Goal: Information Seeking & Learning: Check status

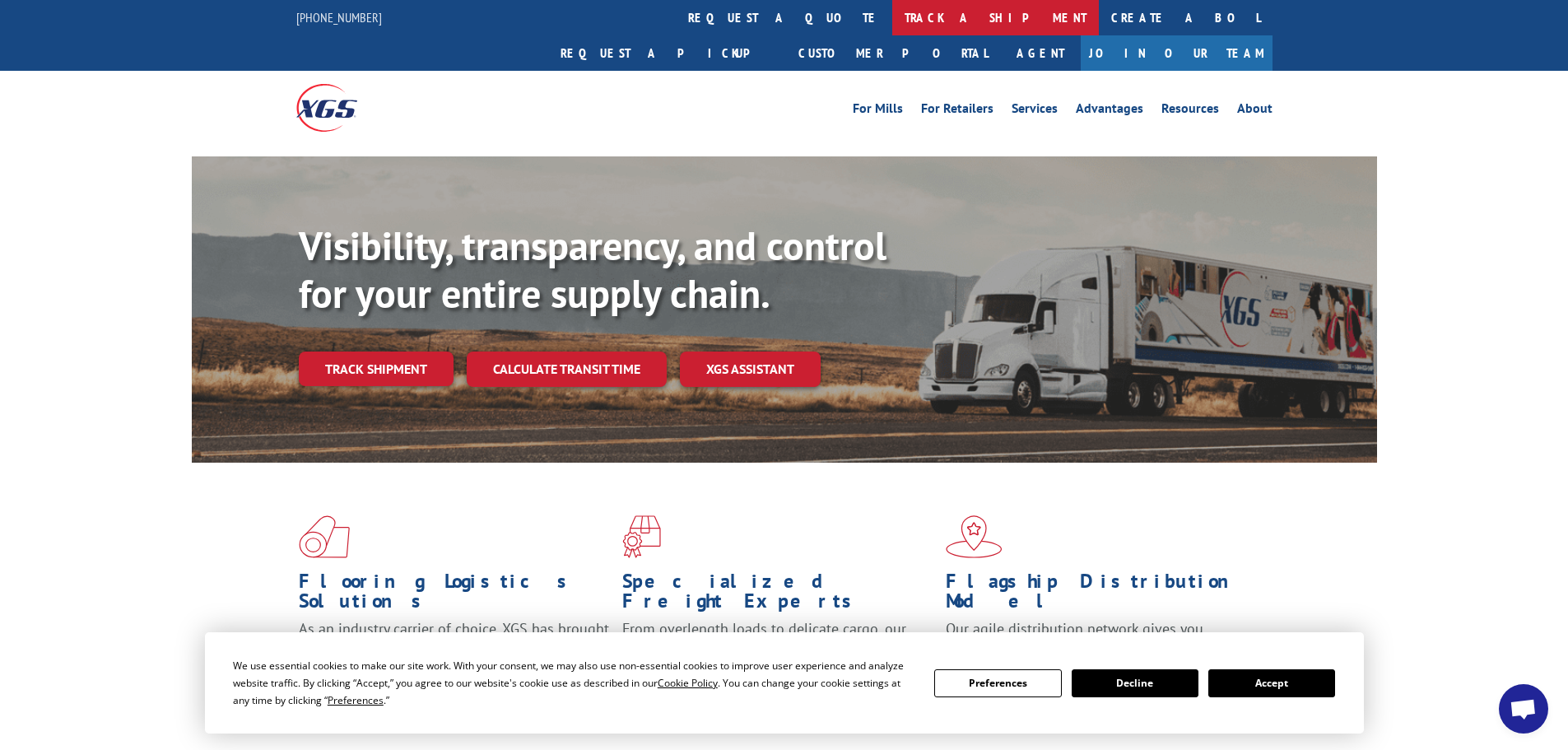
click at [892, 19] on link "track a shipment" at bounding box center [995, 17] width 207 height 36
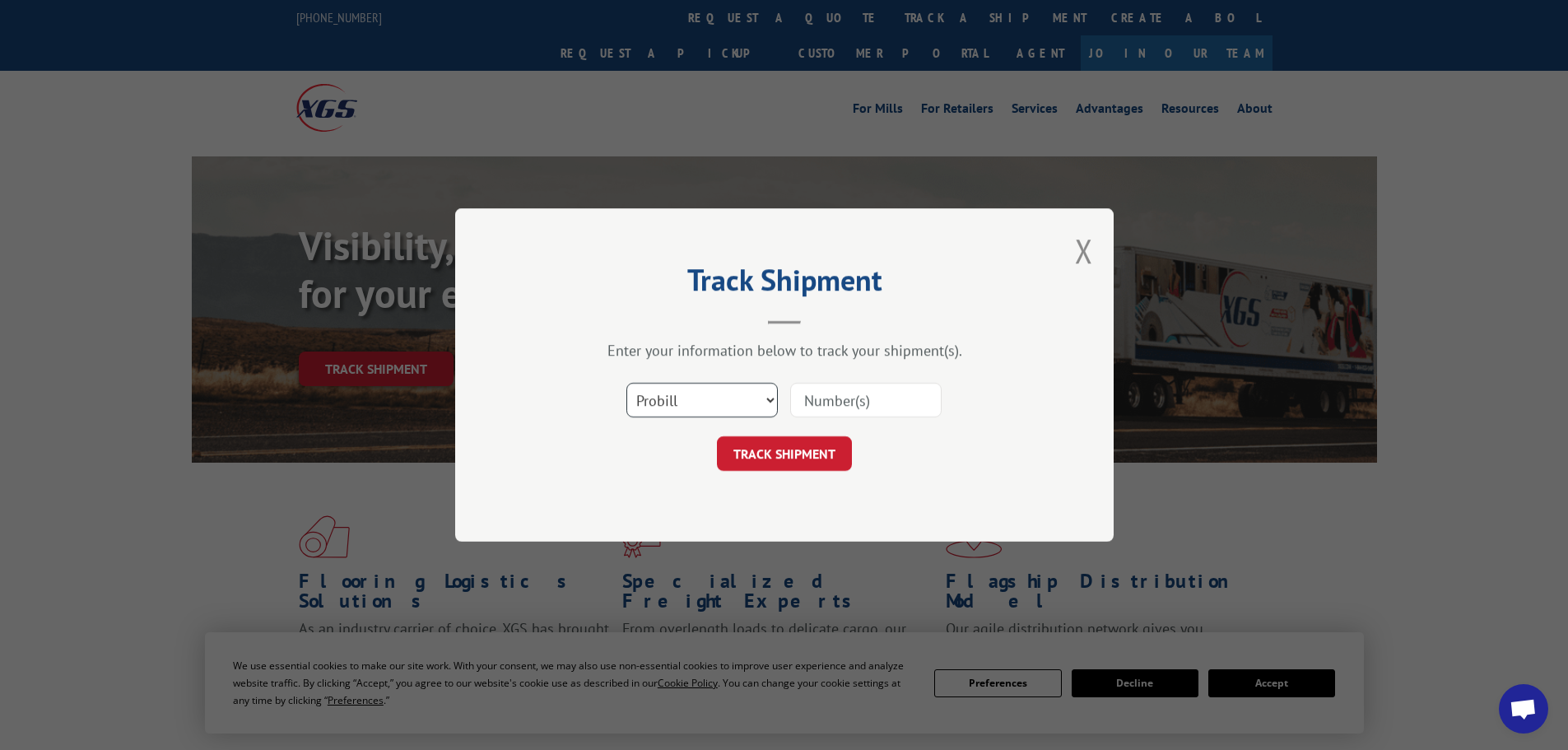
click at [693, 405] on select "Select category... Probill BOL PO" at bounding box center [702, 401] width 152 height 35
select select "bol"
click at [626, 383] on select "Select category... Probill BOL PO" at bounding box center [702, 401] width 152 height 35
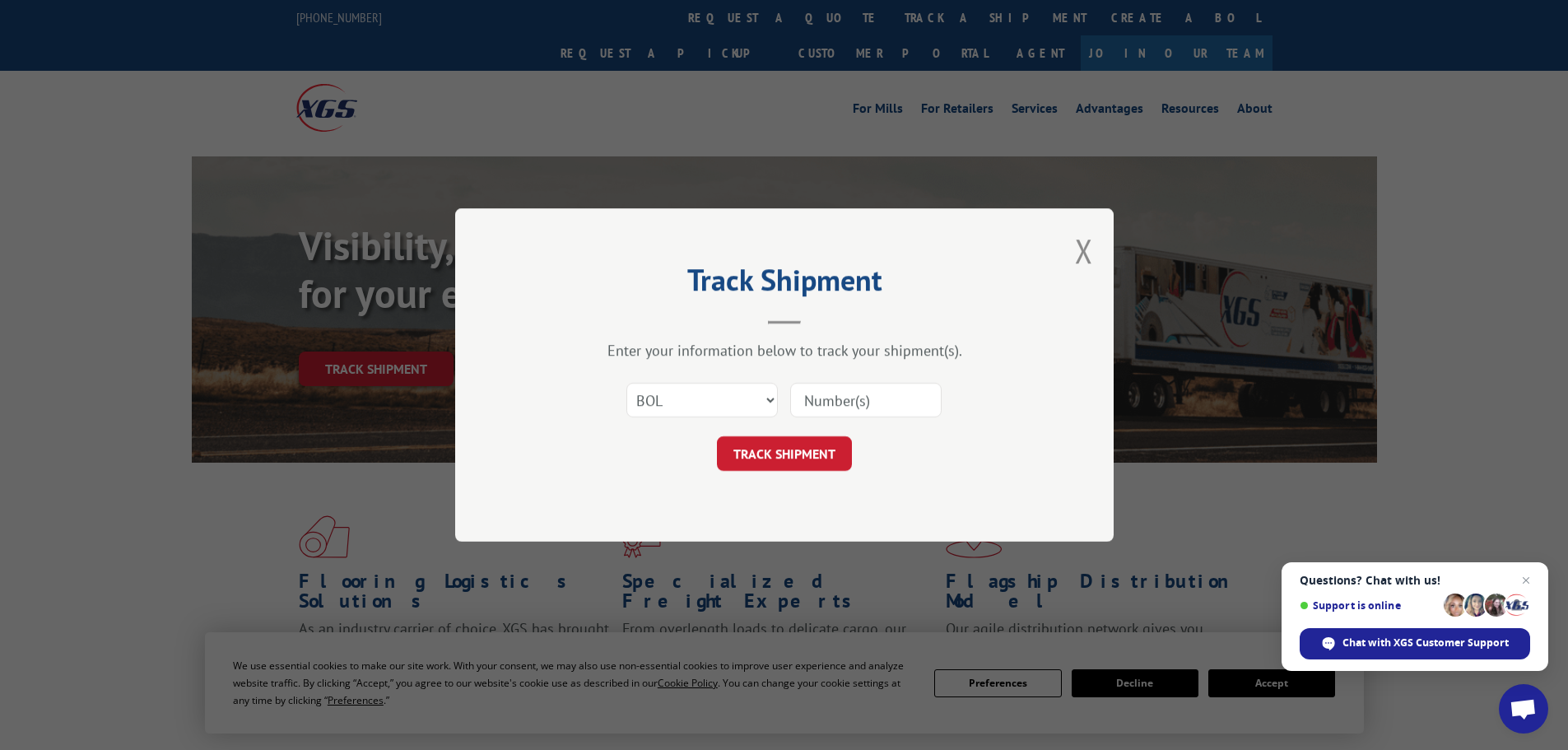
click at [813, 399] on input at bounding box center [865, 401] width 152 height 35
paste input "5530757"
type input "5530757"
click at [754, 462] on button "TRACK SHIPMENT" at bounding box center [784, 454] width 135 height 35
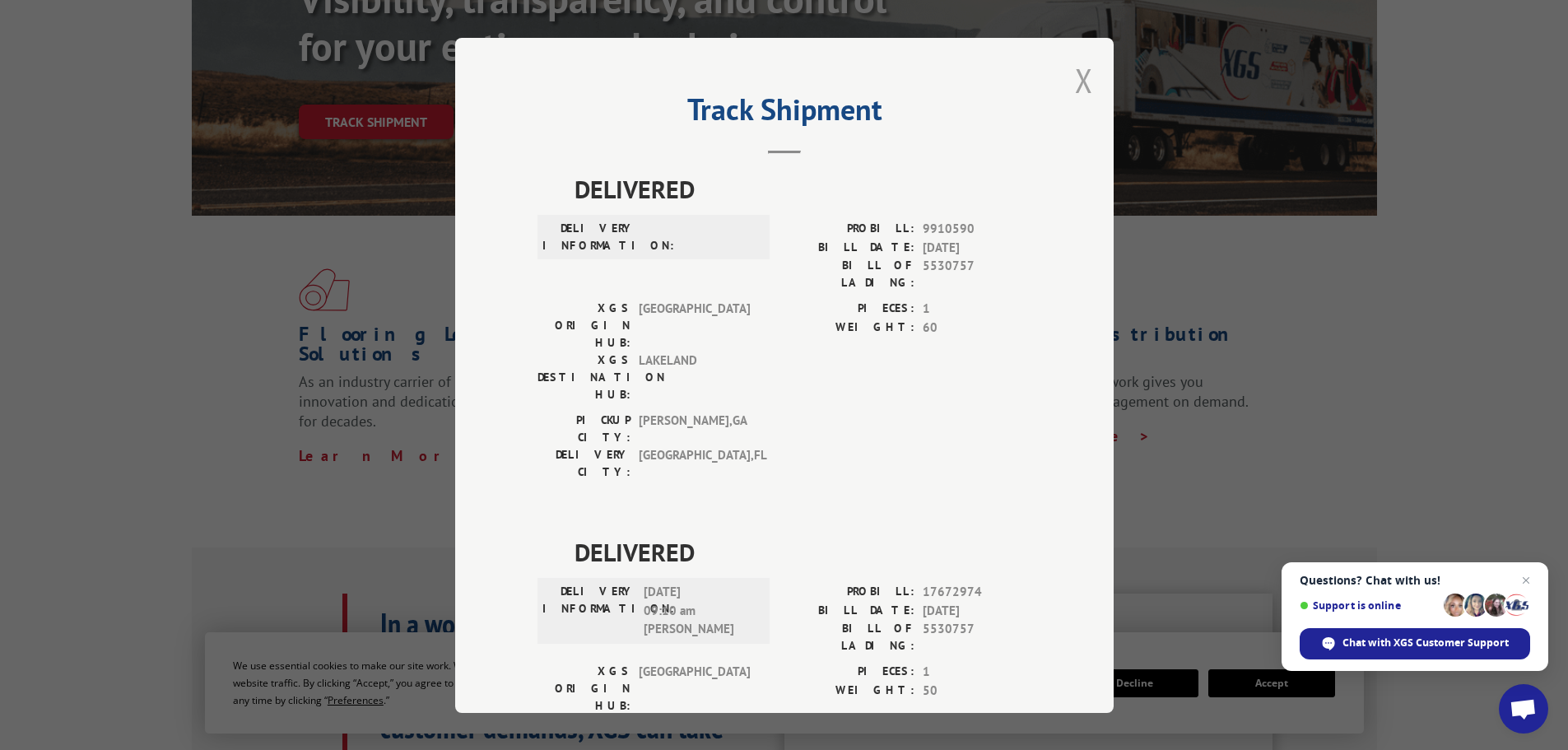
click at [1075, 71] on button "Close modal" at bounding box center [1084, 80] width 18 height 43
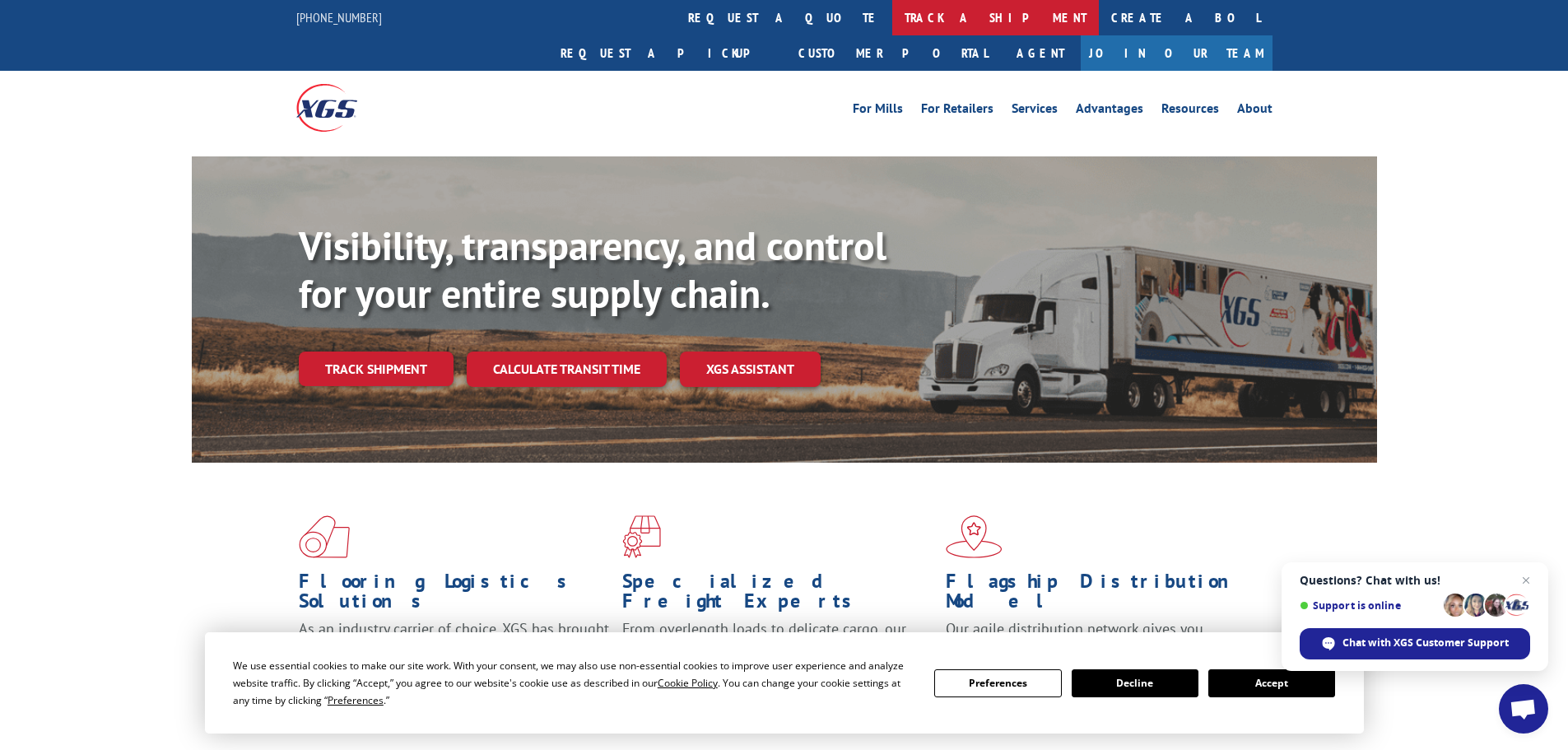
click at [892, 24] on link "track a shipment" at bounding box center [995, 17] width 207 height 36
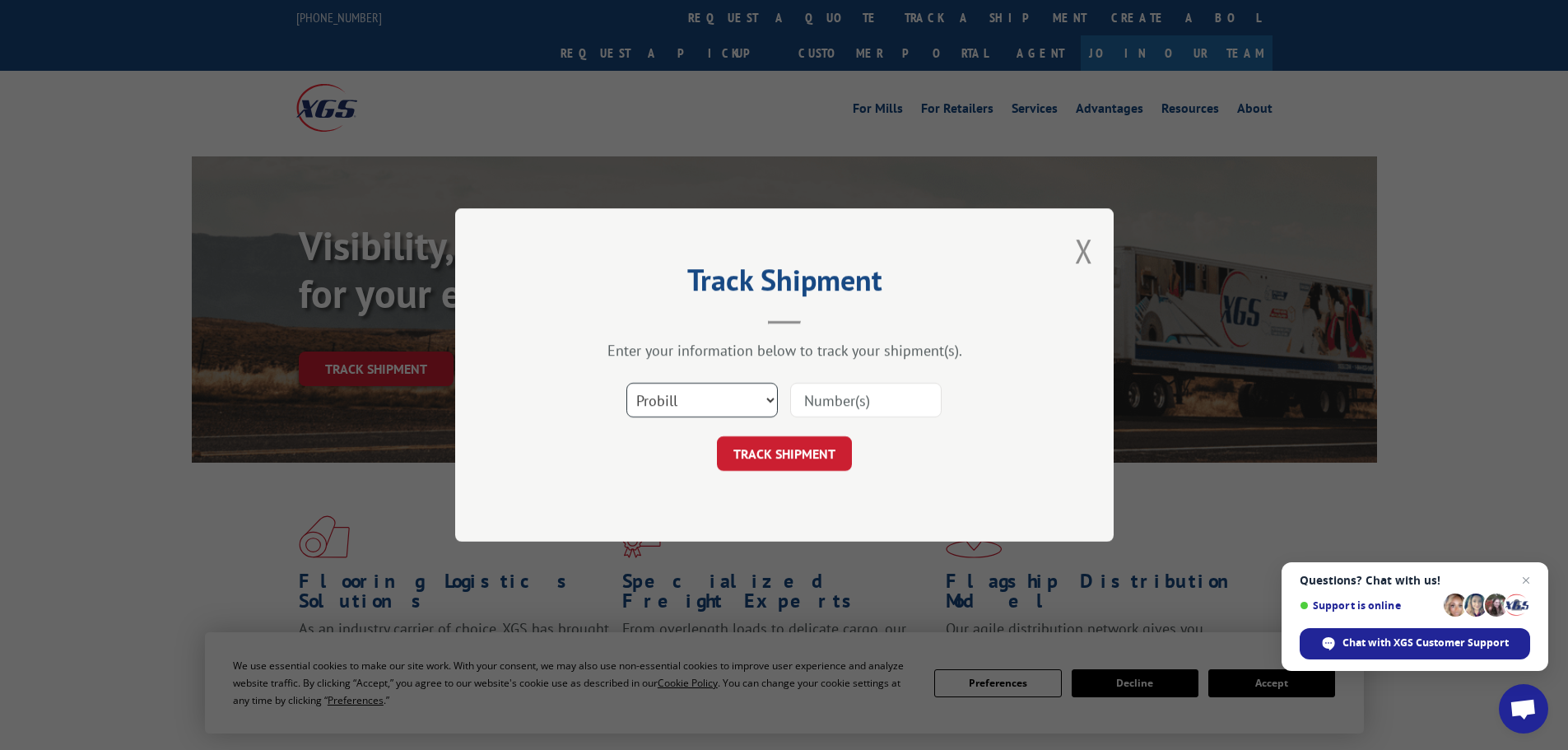
click at [692, 390] on select "Select category... Probill BOL PO" at bounding box center [702, 401] width 152 height 35
select select "bol"
click at [626, 383] on select "Select category... Probill BOL PO" at bounding box center [702, 401] width 152 height 35
click at [827, 402] on input at bounding box center [865, 401] width 152 height 35
paste input "5530956"
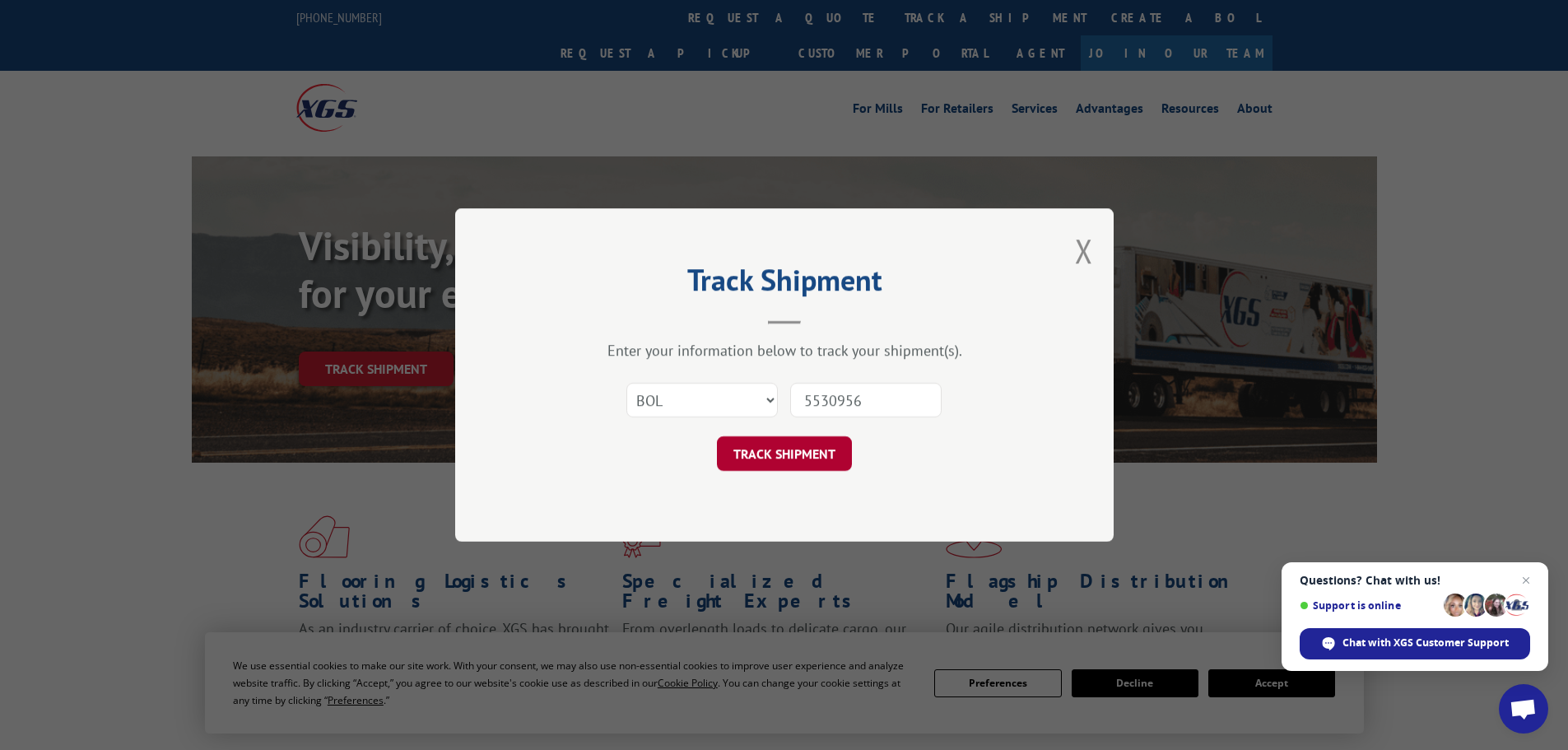
type input "5530956"
click at [841, 448] on button "TRACK SHIPMENT" at bounding box center [784, 454] width 135 height 35
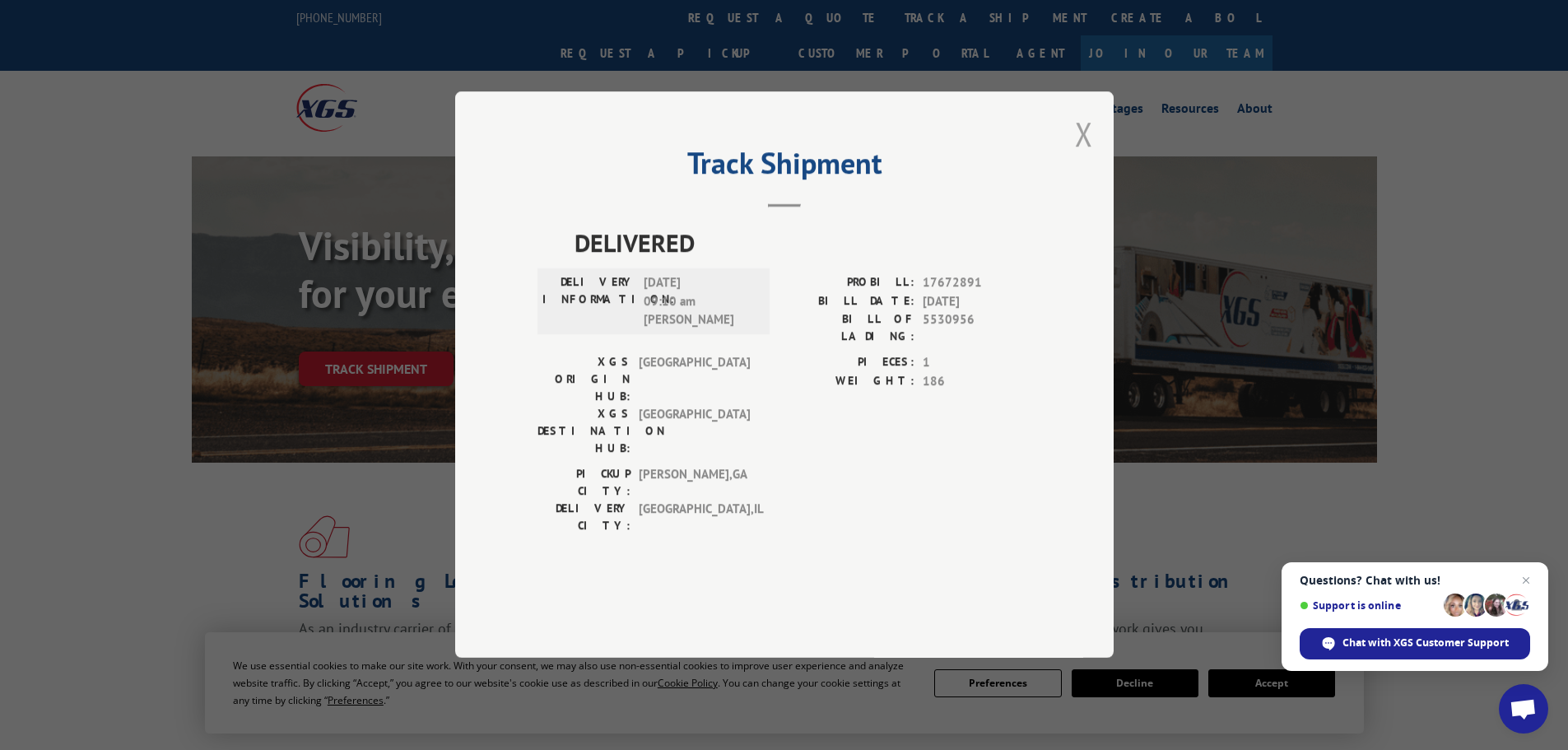
click at [1084, 155] on button "Close modal" at bounding box center [1084, 133] width 18 height 43
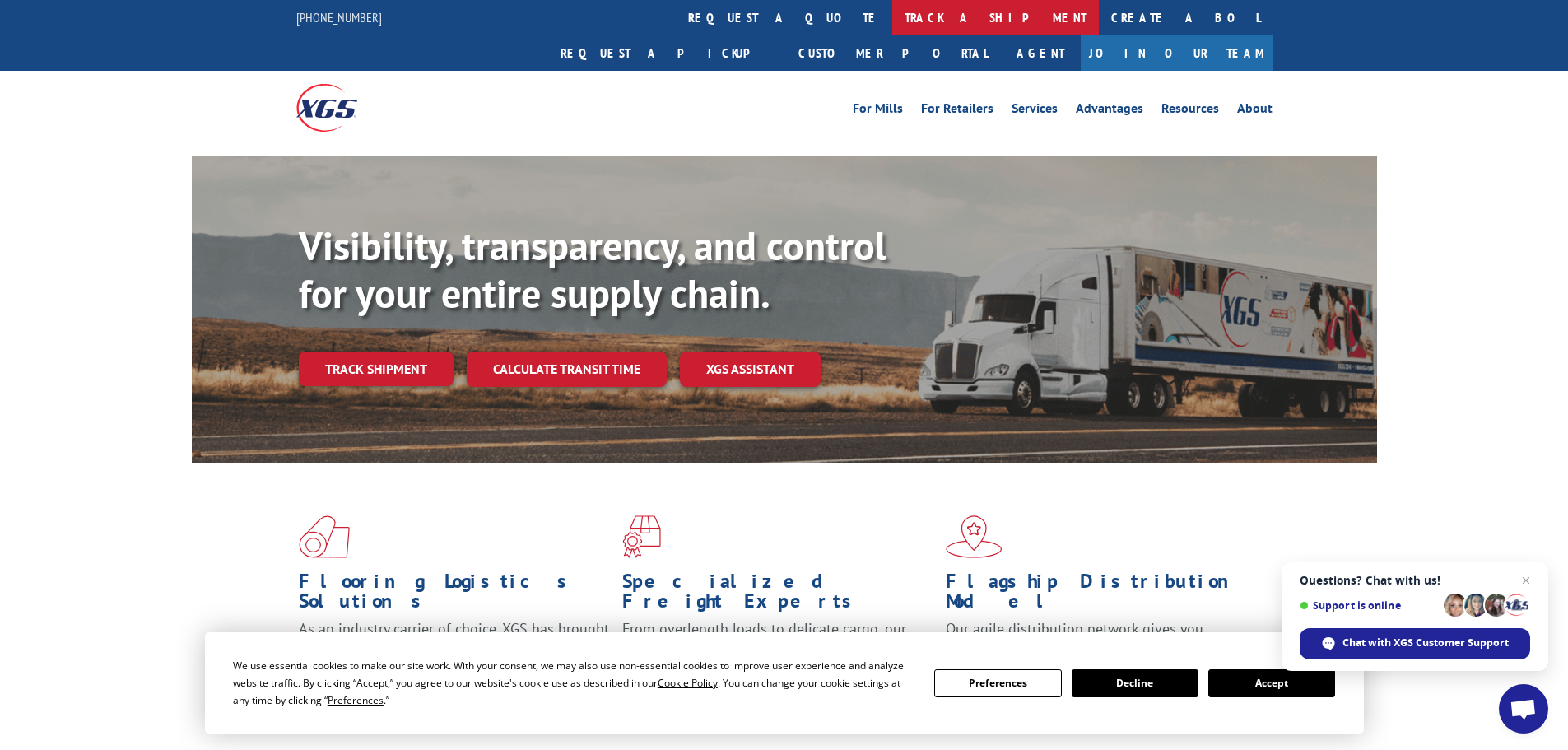
click at [892, 13] on link "track a shipment" at bounding box center [995, 17] width 207 height 36
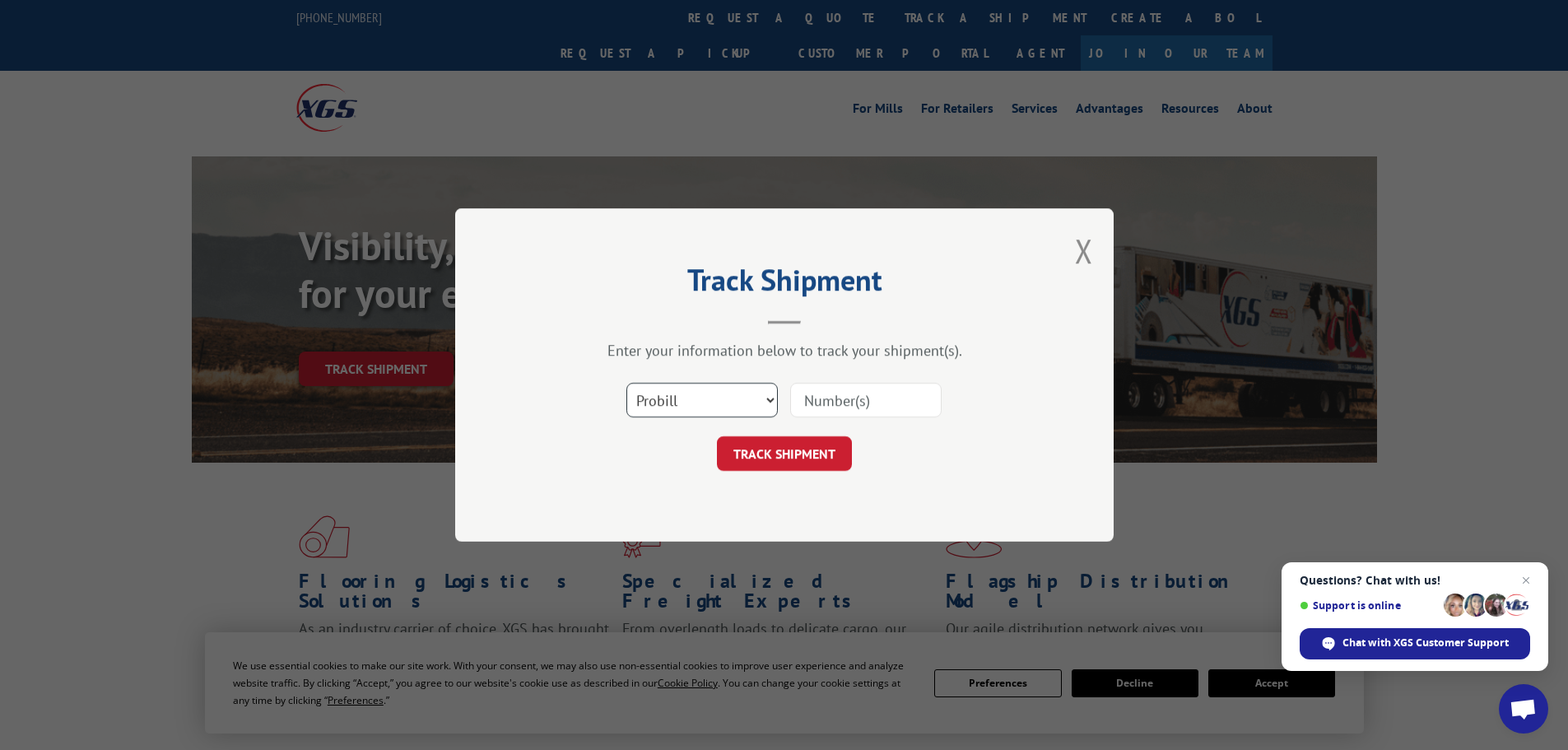
click at [703, 410] on select "Select category... Probill BOL PO" at bounding box center [702, 401] width 152 height 35
select select "bol"
click at [626, 383] on select "Select category... Probill BOL PO" at bounding box center [702, 401] width 152 height 35
click at [834, 374] on div "Select category... Probill BOL PO" at bounding box center [784, 400] width 494 height 54
click at [834, 382] on div at bounding box center [865, 400] width 152 height 38
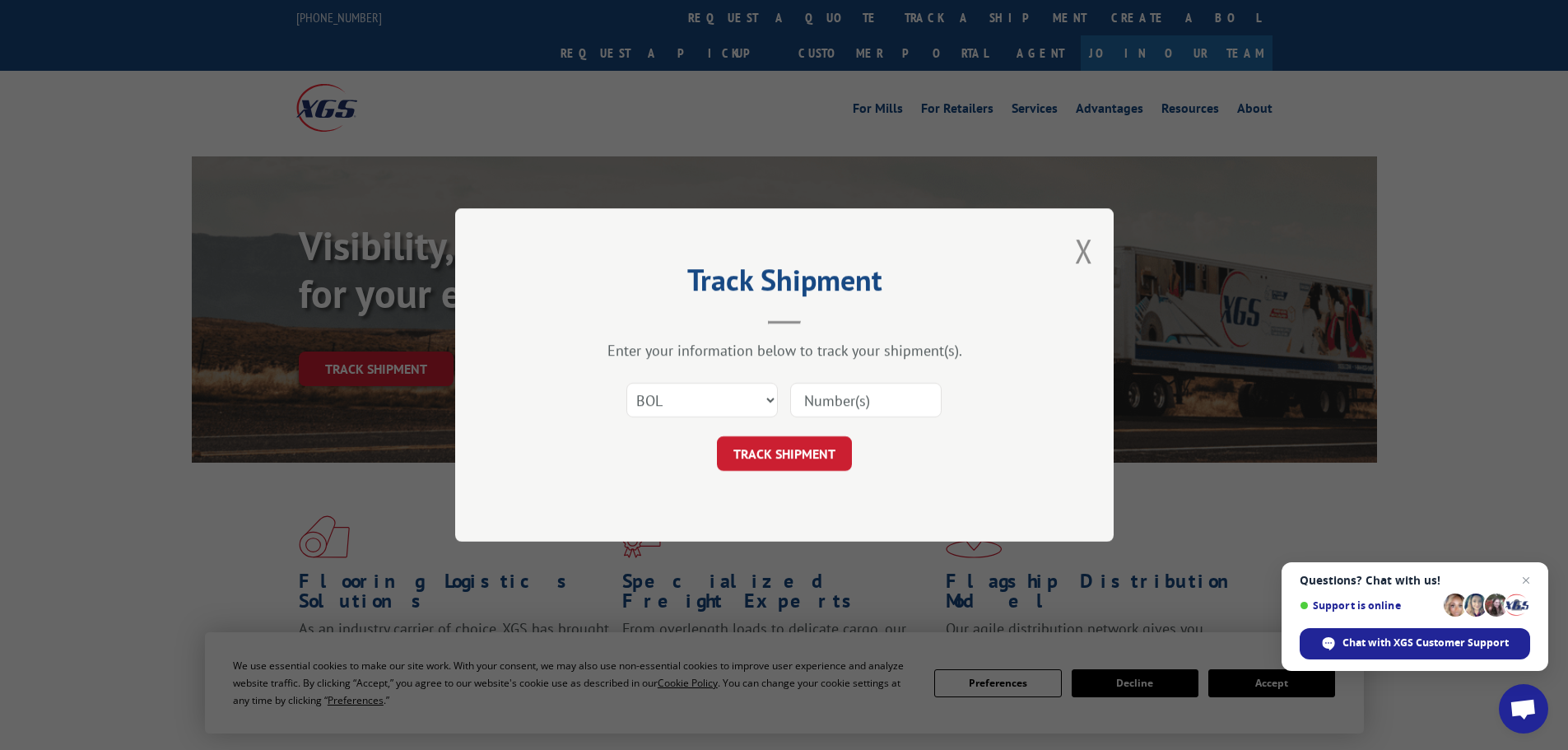
click at [839, 391] on input at bounding box center [865, 401] width 152 height 35
paste input "472700"
type input "472700"
click at [802, 467] on button "TRACK SHIPMENT" at bounding box center [784, 454] width 135 height 35
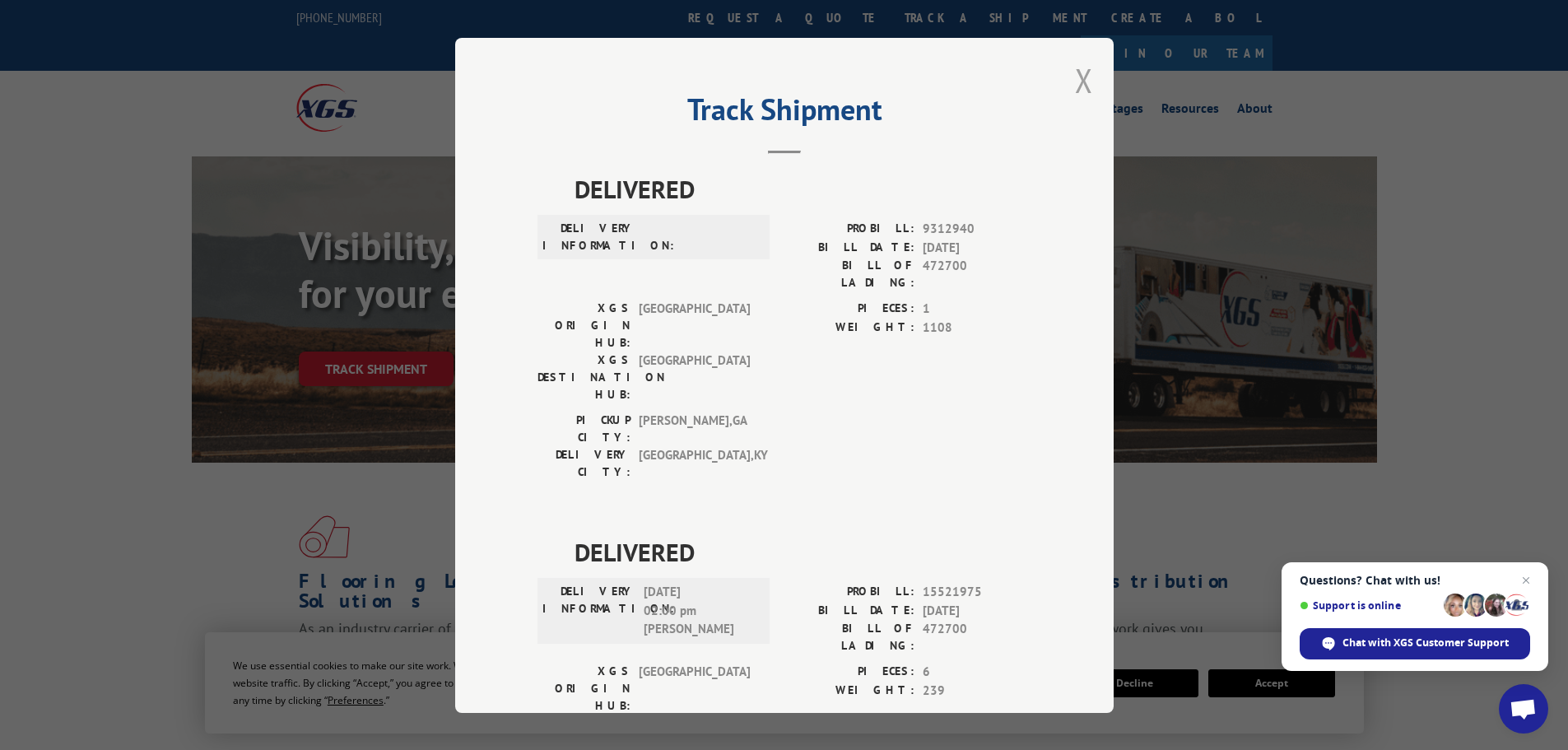
click at [1075, 91] on button "Close modal" at bounding box center [1084, 80] width 18 height 43
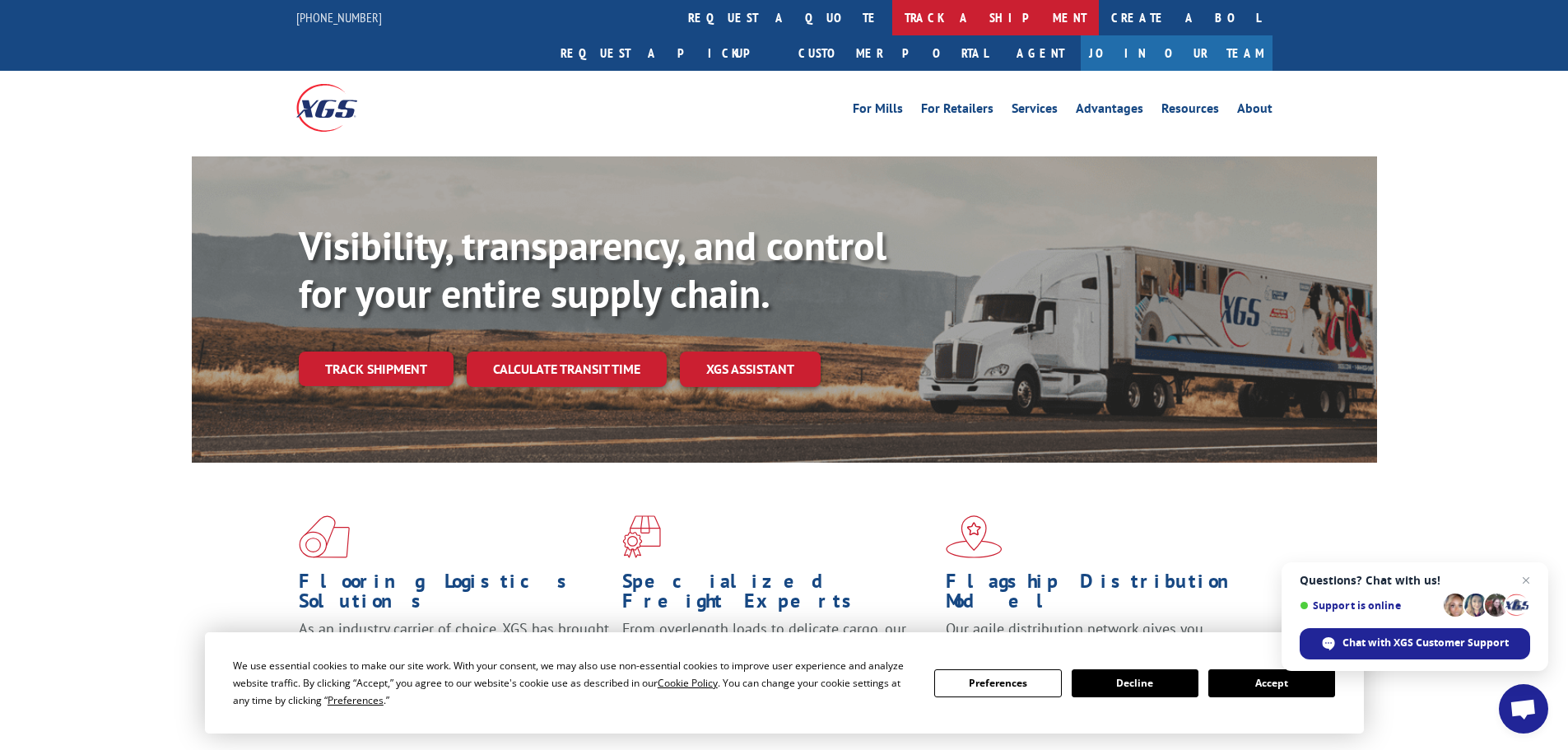
click at [892, 28] on link "track a shipment" at bounding box center [995, 17] width 207 height 36
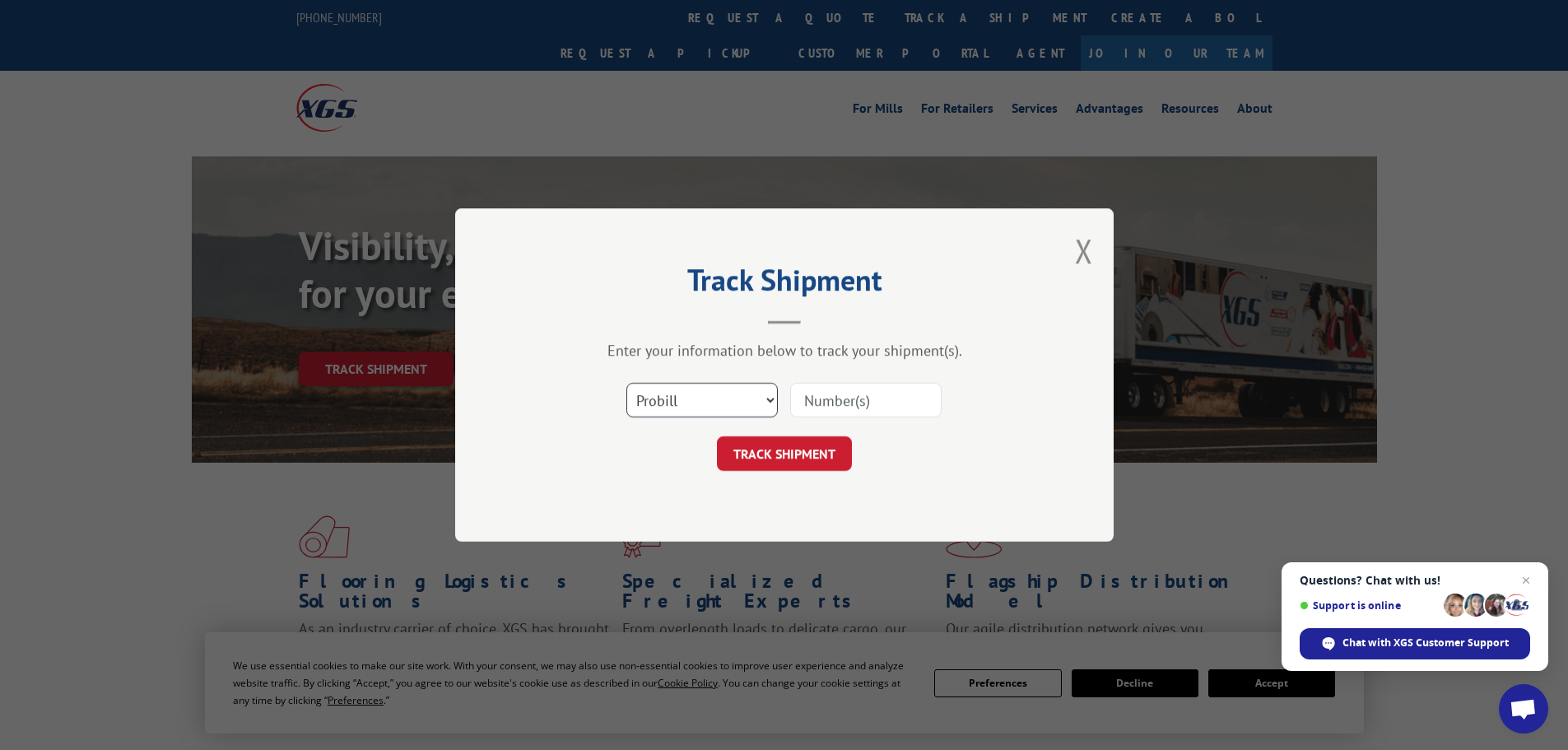
click at [715, 408] on select "Select category... Probill BOL PO" at bounding box center [702, 401] width 152 height 35
select select "bol"
click at [626, 383] on select "Select category... Probill BOL PO" at bounding box center [702, 401] width 152 height 35
click at [826, 402] on input at bounding box center [865, 401] width 152 height 35
paste input "7048697"
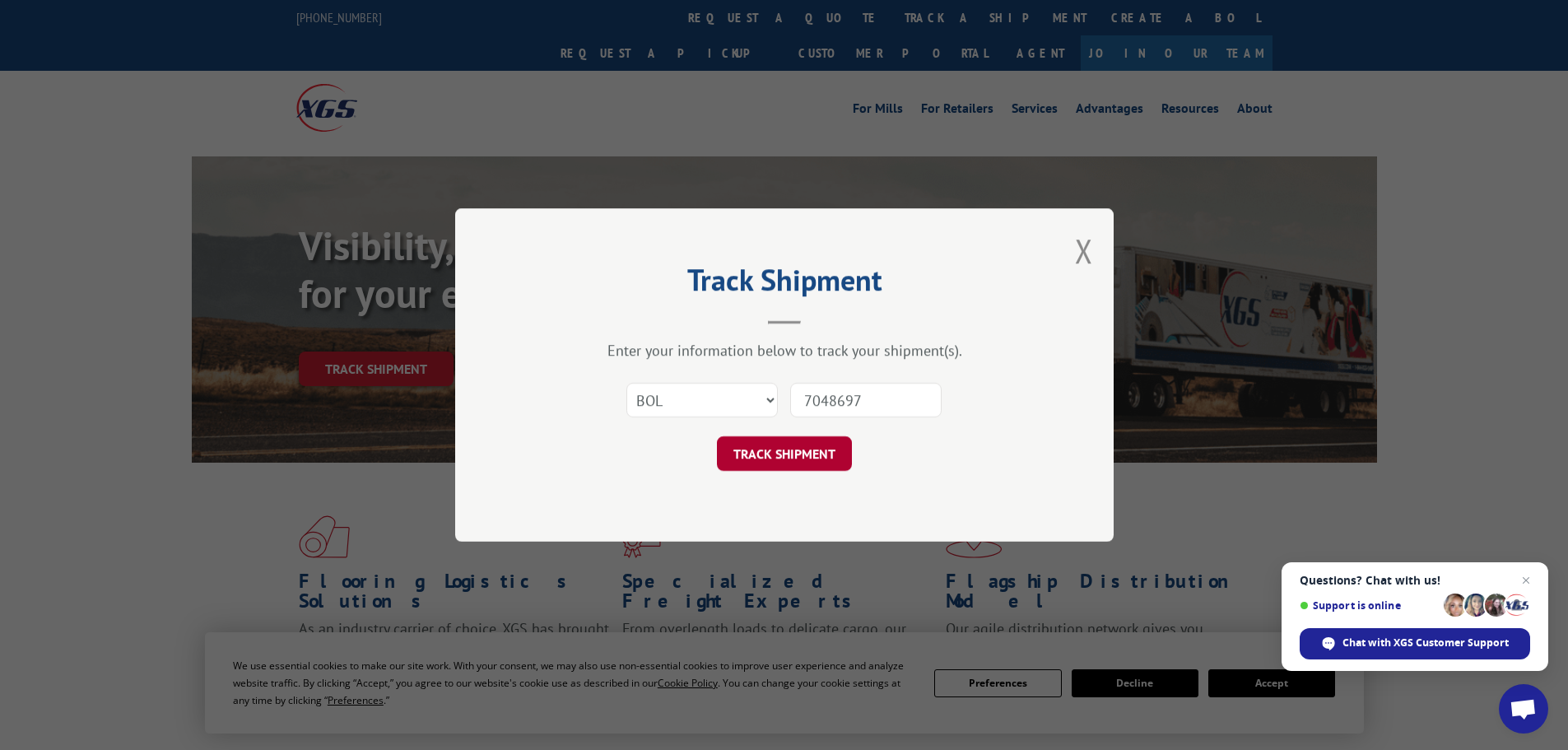
type input "7048697"
click at [801, 457] on button "TRACK SHIPMENT" at bounding box center [784, 454] width 135 height 35
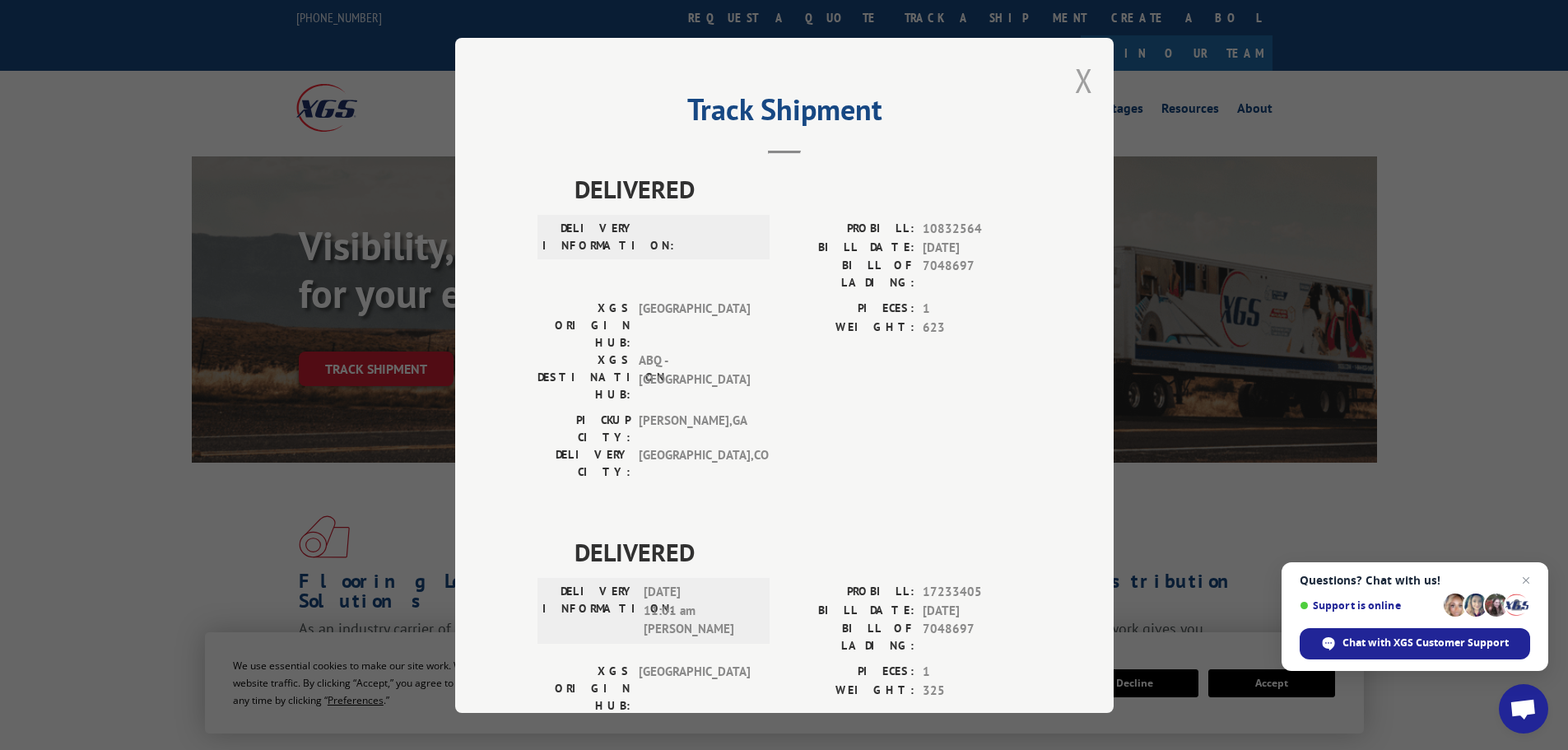
click at [1075, 78] on button "Close modal" at bounding box center [1084, 80] width 18 height 43
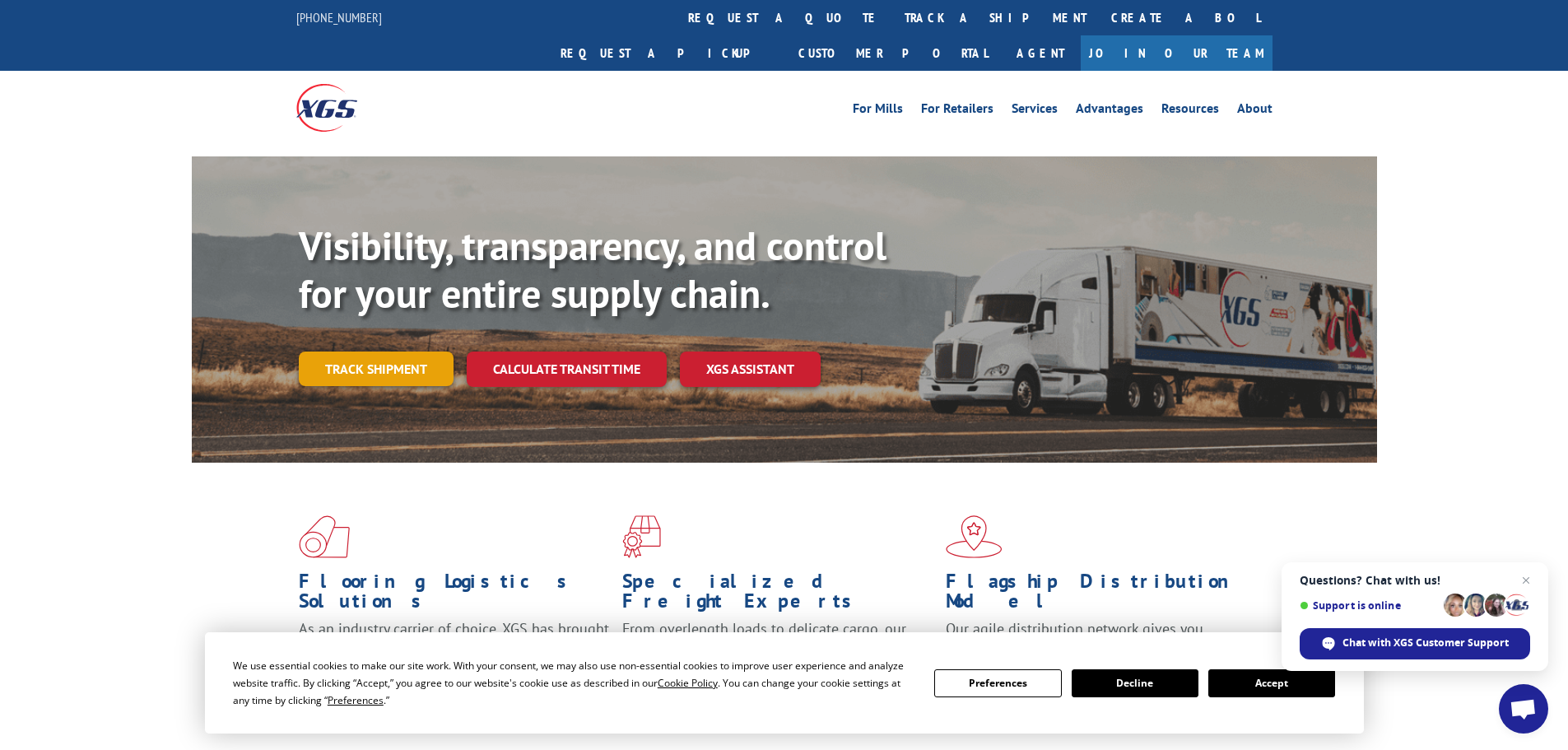
click at [382, 352] on link "Track shipment" at bounding box center [376, 369] width 154 height 35
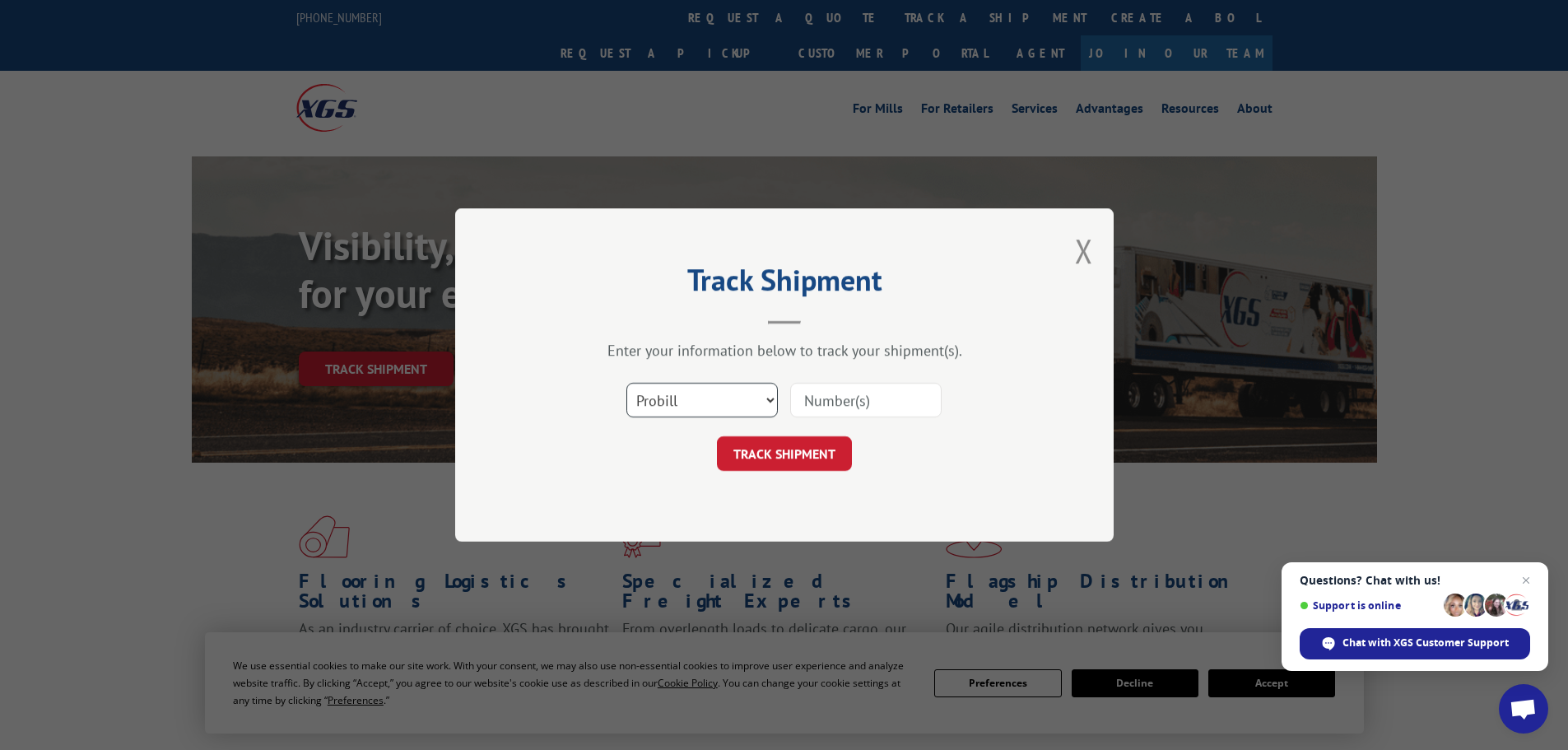
click at [642, 411] on select "Select category... Probill BOL PO" at bounding box center [702, 401] width 152 height 35
select select "bol"
click at [626, 383] on select "Select category... Probill BOL PO" at bounding box center [702, 401] width 152 height 35
click at [828, 392] on input at bounding box center [865, 401] width 152 height 35
paste input "7064875"
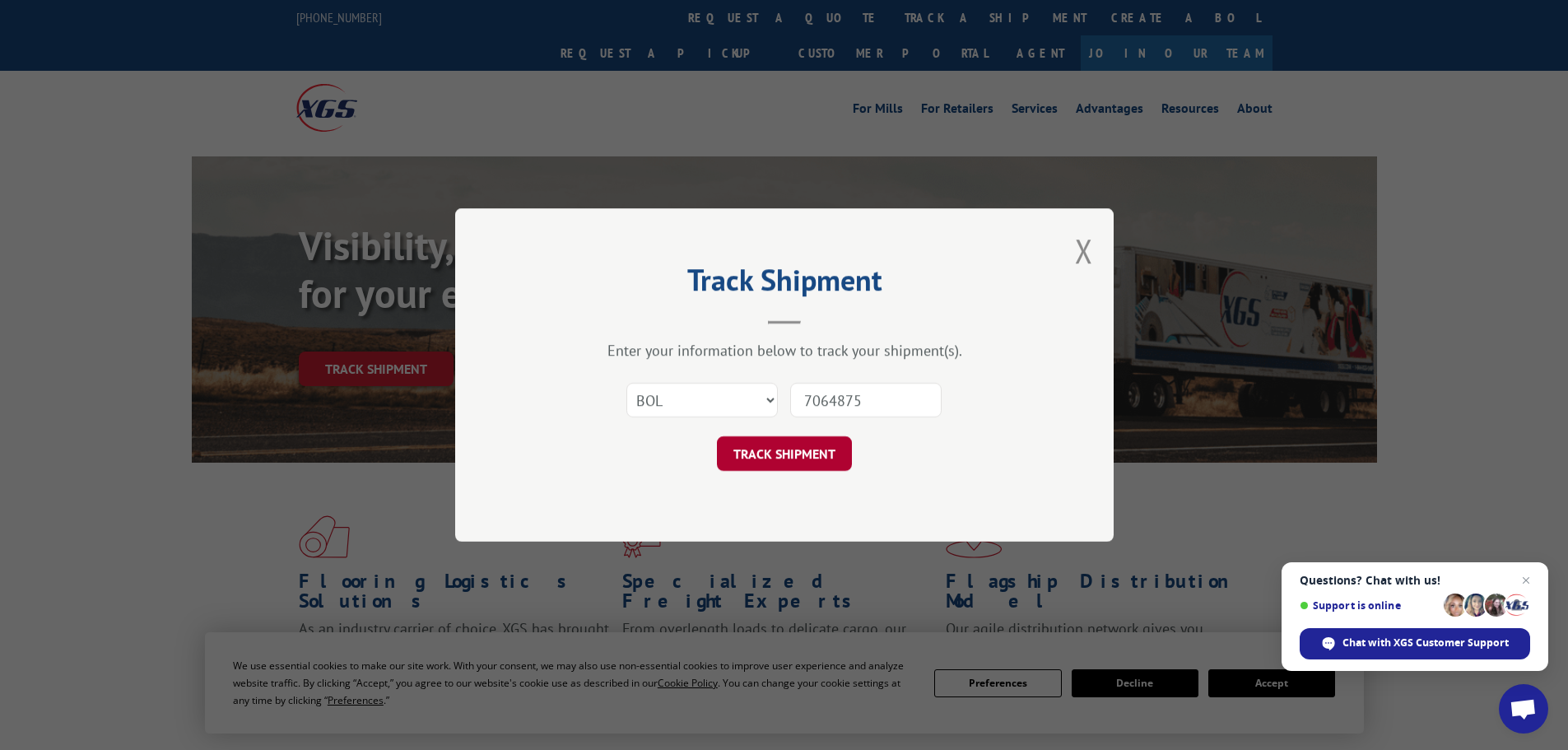
type input "7064875"
click at [809, 458] on button "TRACK SHIPMENT" at bounding box center [784, 454] width 135 height 35
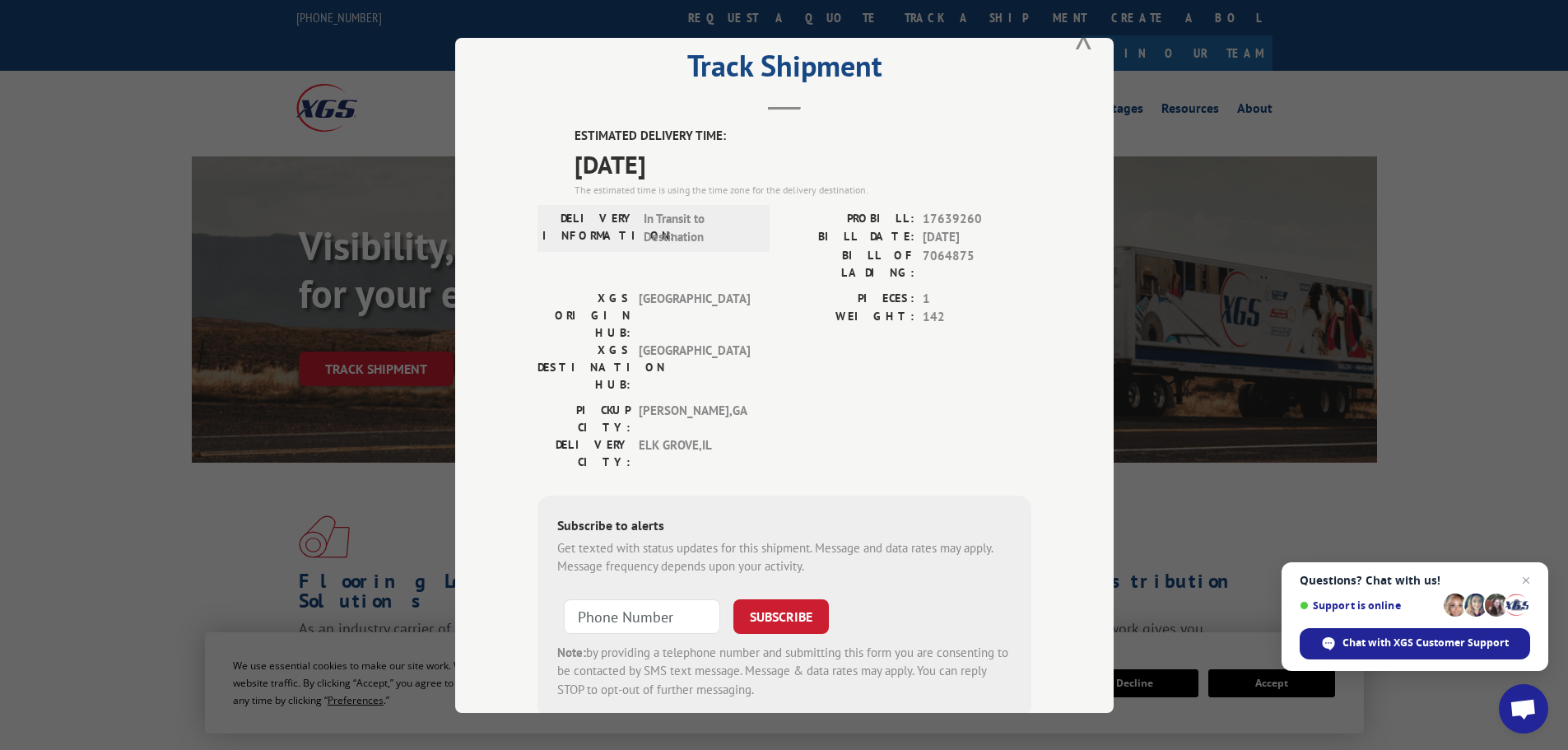
scroll to position [66, 0]
